Goal: Check status

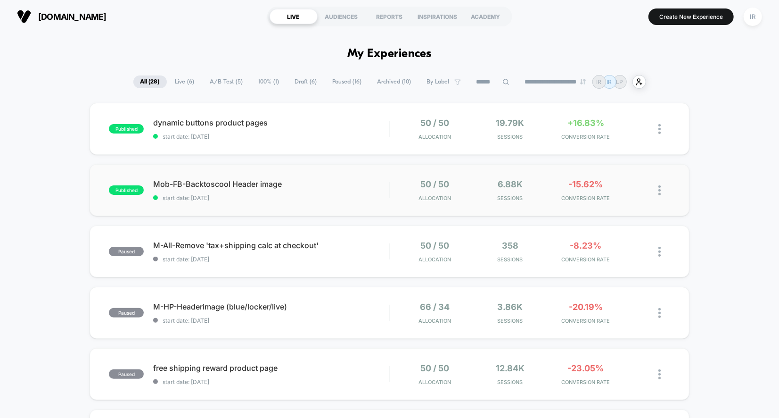
drag, startPoint x: 72, startPoint y: 165, endPoint x: 490, endPoint y: 200, distance: 419.6
click at [490, 200] on span "Sessions" at bounding box center [510, 198] width 71 height 7
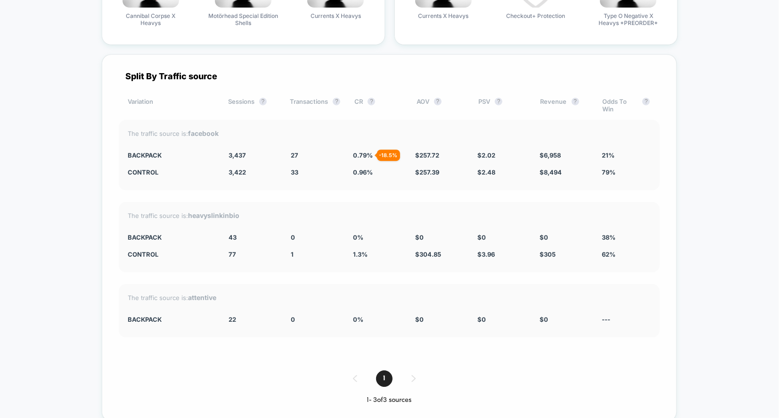
scroll to position [1875, 0]
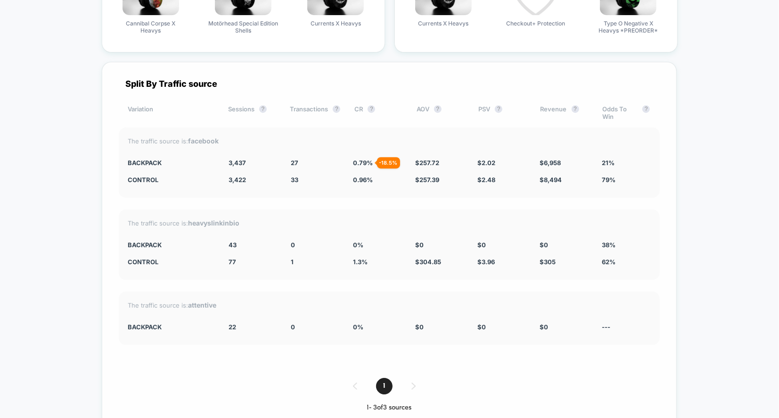
click at [168, 176] on div "CONTROL" at bounding box center [171, 180] width 87 height 8
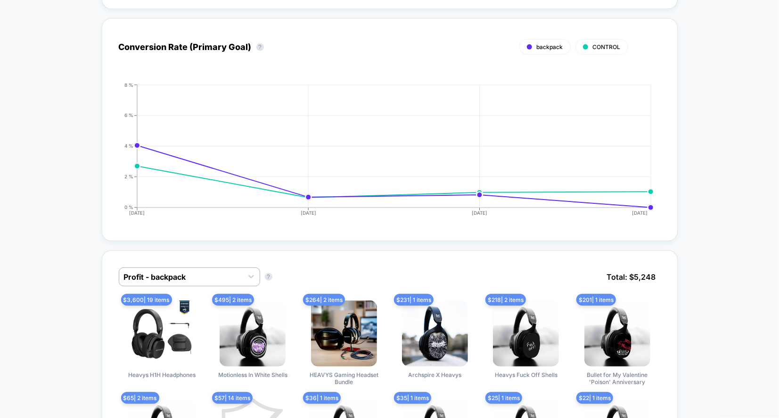
scroll to position [0, 0]
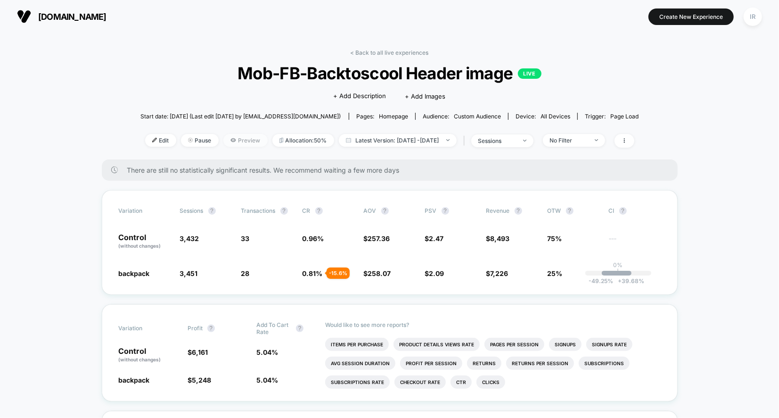
click at [235, 137] on span "Preview" at bounding box center [245, 140] width 44 height 13
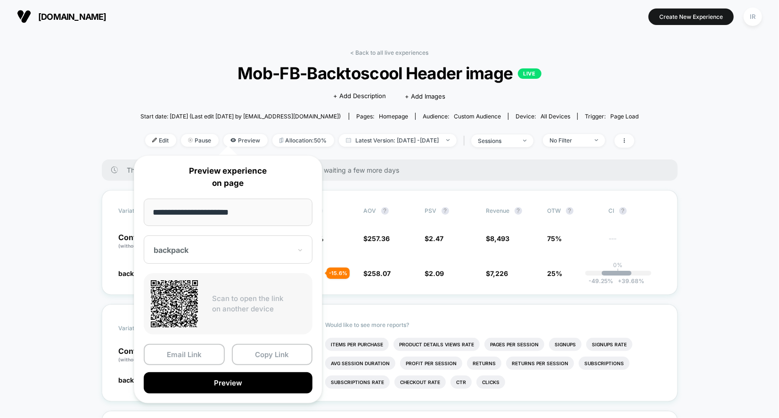
click at [247, 251] on div at bounding box center [223, 249] width 138 height 9
click at [241, 297] on div "CONTROL" at bounding box center [227, 299] width 159 height 17
click at [264, 356] on button "Copy Link" at bounding box center [272, 354] width 81 height 21
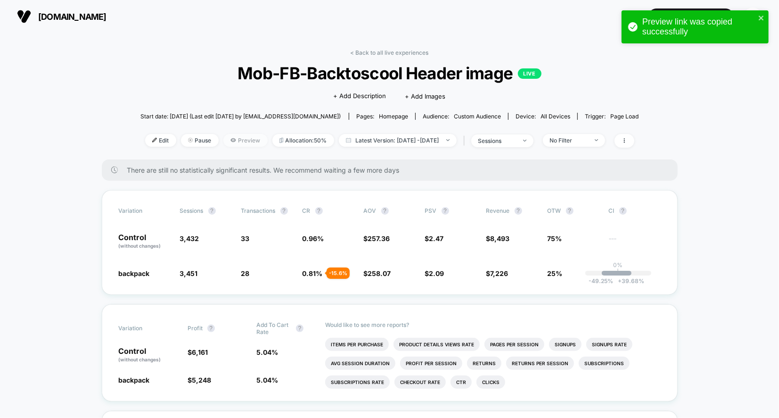
click at [237, 138] on span "Preview" at bounding box center [245, 140] width 44 height 13
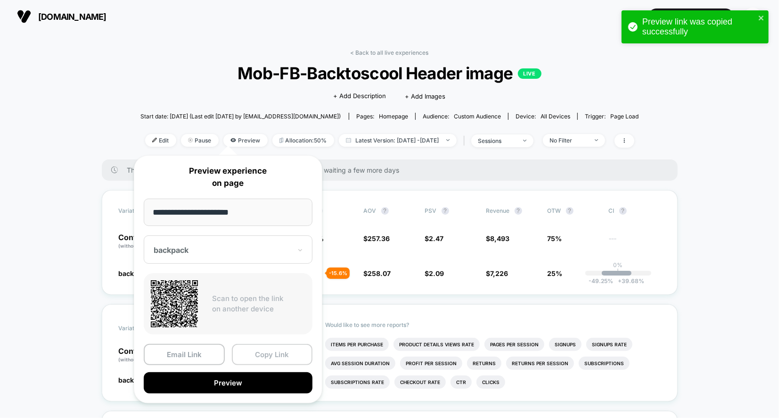
click at [259, 362] on button "Copy Link" at bounding box center [272, 354] width 81 height 21
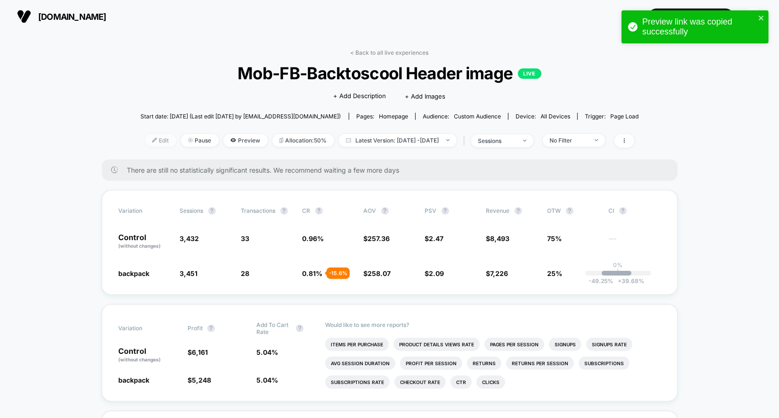
click at [149, 139] on span "Edit" at bounding box center [160, 140] width 31 height 13
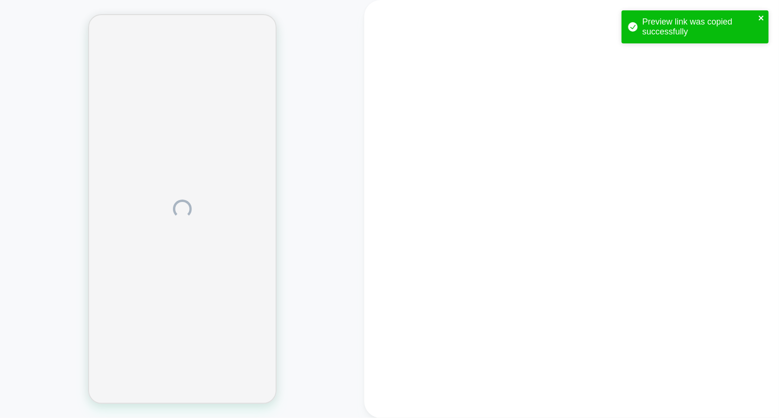
click at [764, 16] on icon "close" at bounding box center [761, 18] width 7 height 8
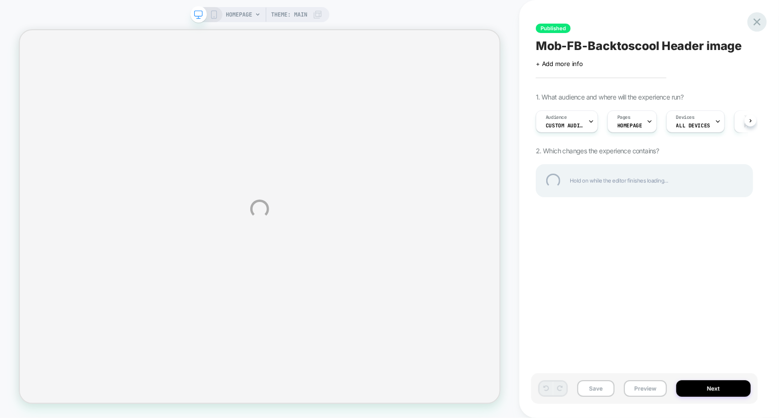
click at [758, 17] on div at bounding box center [757, 21] width 19 height 19
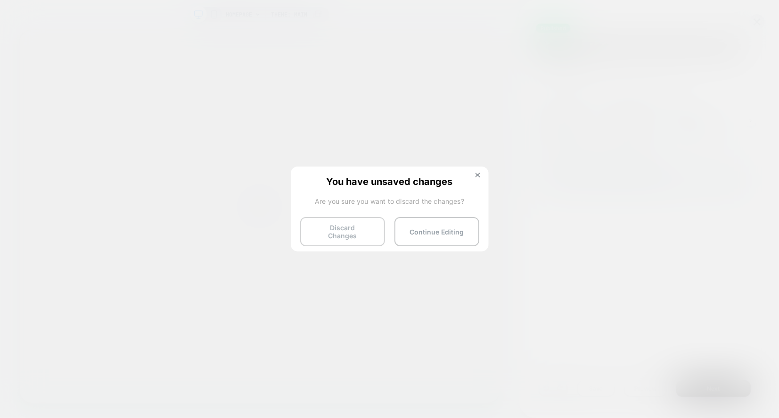
click at [353, 231] on button "Discard Changes" at bounding box center [342, 231] width 85 height 29
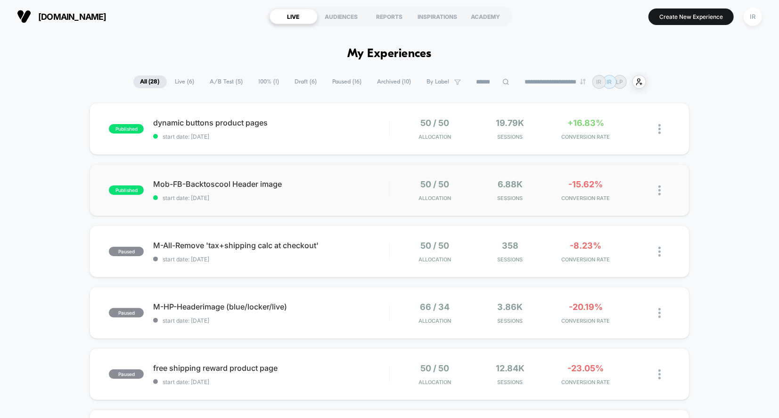
click at [511, 173] on div "published Mob-FB-Backtoscool Header image start date: [DATE] 50 / 50 Allocation…" at bounding box center [390, 190] width 600 height 52
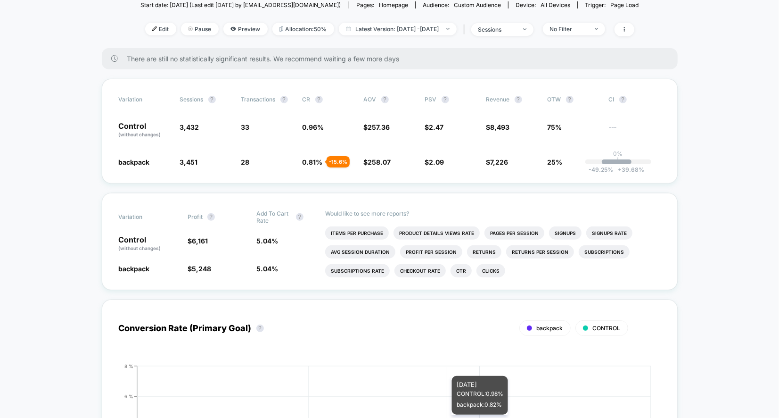
scroll to position [27, 0]
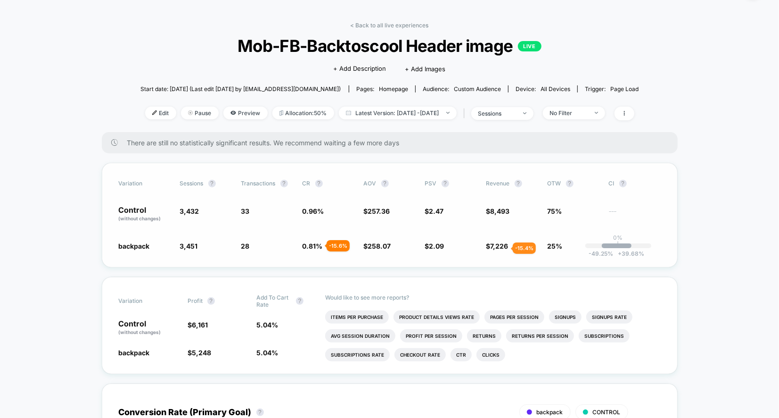
drag, startPoint x: 307, startPoint y: 209, endPoint x: 499, endPoint y: 247, distance: 195.2
click at [499, 247] on div "Variation Sessions ? Transactions ? CR ? AOV ? PSV ? Revenue ? OTW ? CI ? Contr…" at bounding box center [390, 215] width 576 height 105
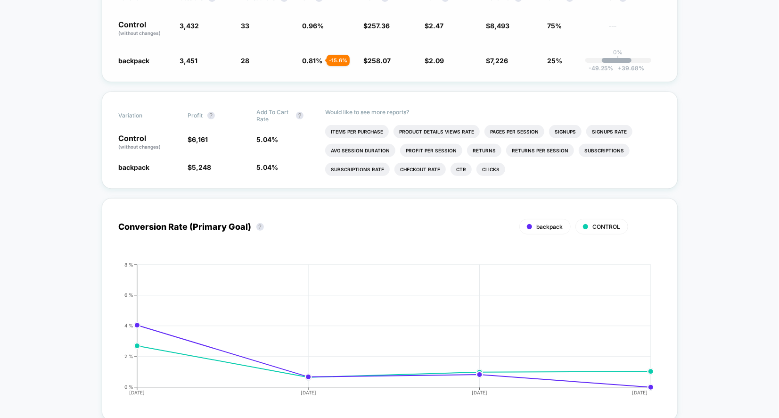
scroll to position [0, 0]
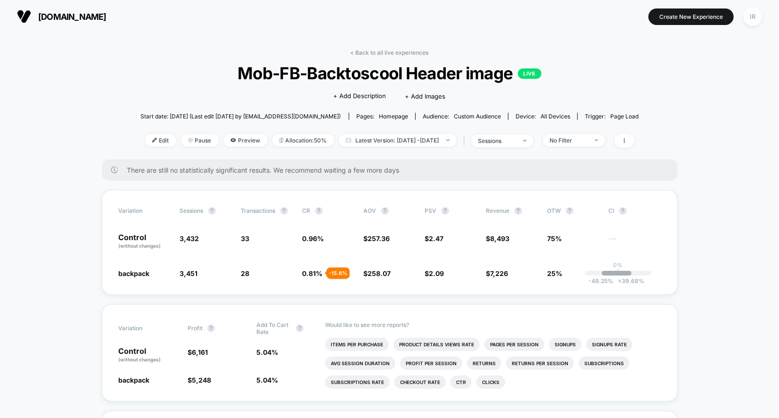
click at [363, 57] on div "< Back to all live experiences Mob-FB-Backtoscool Header image LIVE Click to ed…" at bounding box center [389, 104] width 499 height 110
click at [369, 51] on link "< Back to all live experiences" at bounding box center [390, 52] width 78 height 7
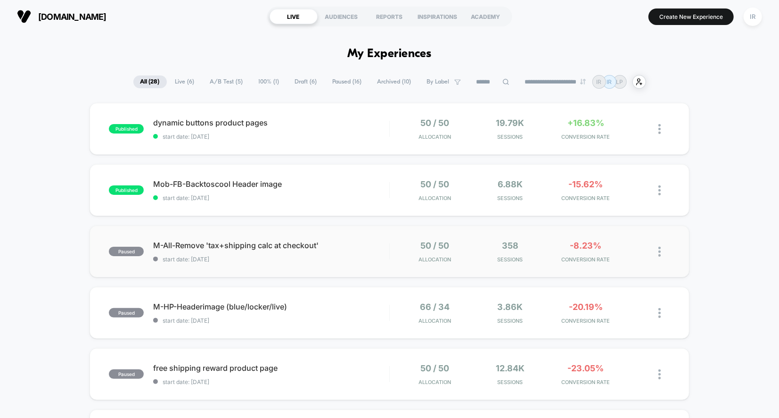
drag, startPoint x: 380, startPoint y: 112, endPoint x: 489, endPoint y: 261, distance: 184.5
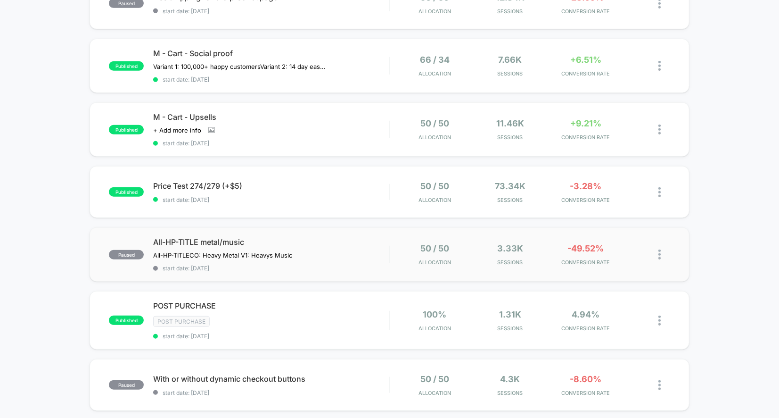
scroll to position [212, 0]
